Goal: Information Seeking & Learning: Learn about a topic

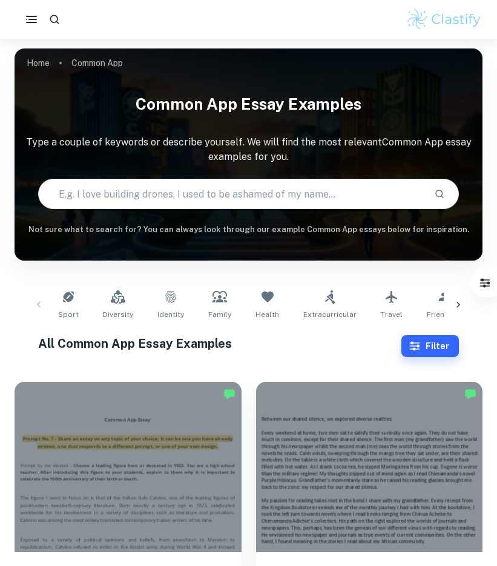
checkbox input "true"
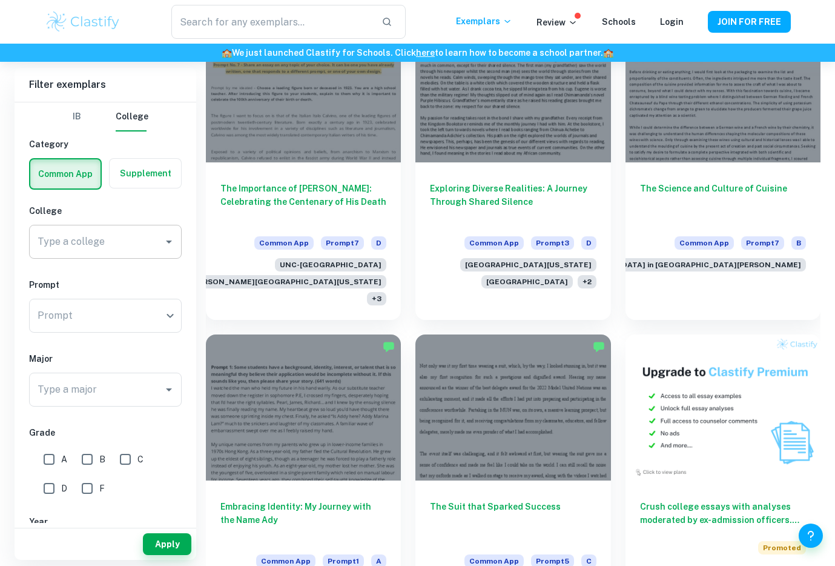
scroll to position [390, 0]
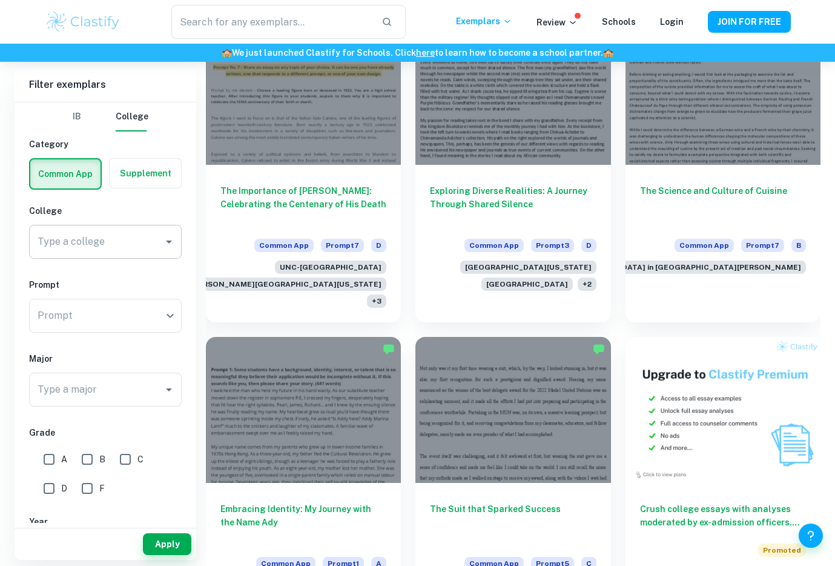
click at [157, 247] on input "Type a college" at bounding box center [97, 241] width 124 height 23
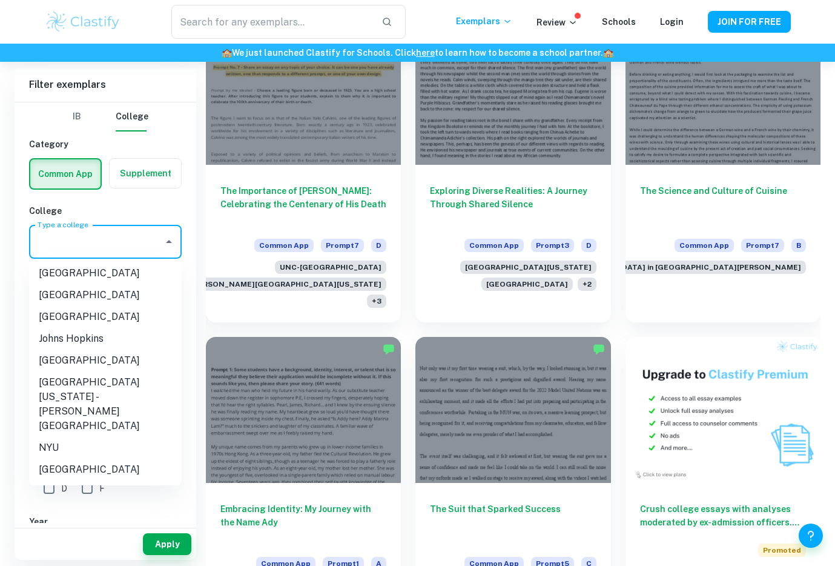
scroll to position [231, 0]
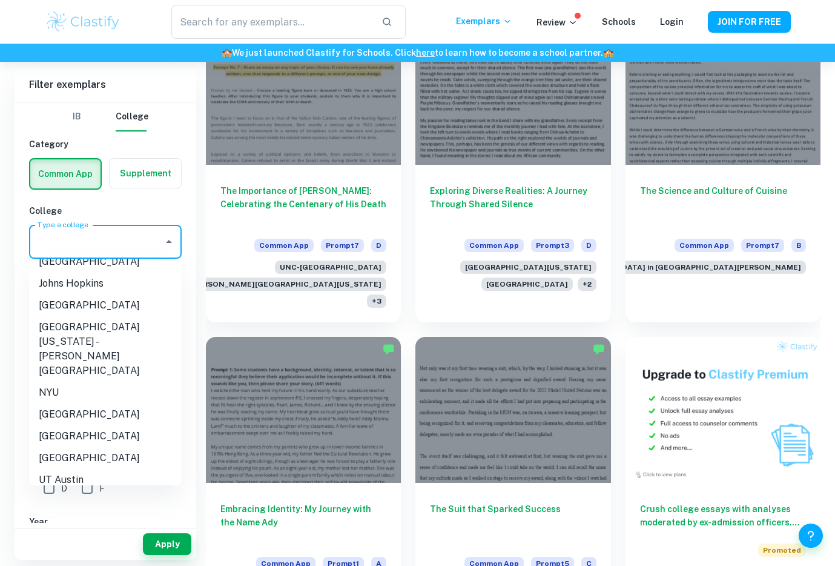
click at [107, 447] on li "[GEOGRAPHIC_DATA]" at bounding box center [105, 458] width 153 height 22
type input "[GEOGRAPHIC_DATA]"
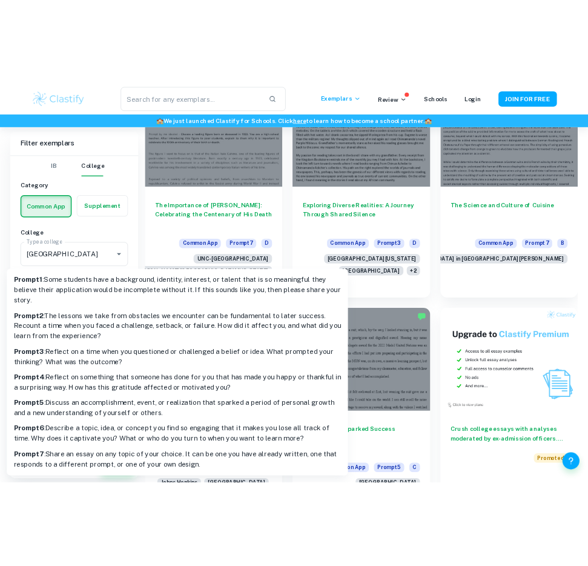
scroll to position [362, 0]
